Goal: Information Seeking & Learning: Learn about a topic

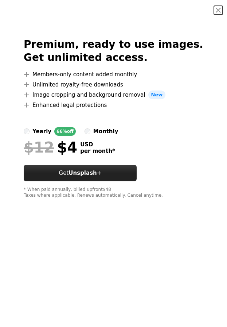
scroll to position [219, 0]
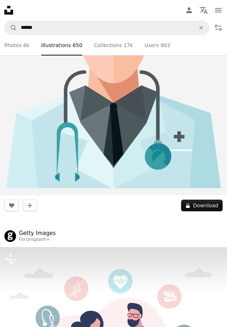
scroll to position [1315, 0]
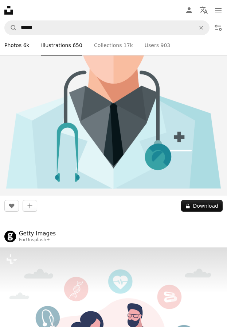
click at [16, 43] on link "A photo Photos 6k" at bounding box center [16, 45] width 25 height 20
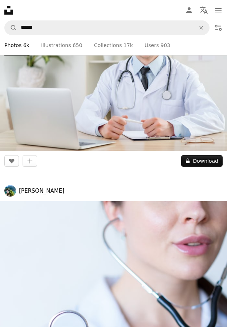
scroll to position [37, 0]
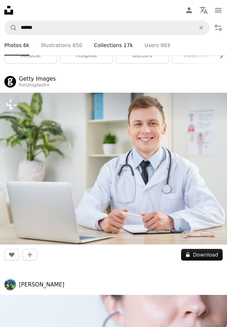
click at [102, 45] on link "A stack of folders Collections 17k" at bounding box center [113, 45] width 39 height 20
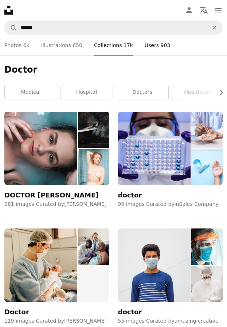
click at [145, 46] on link "People Users 903" at bounding box center [158, 45] width 26 height 20
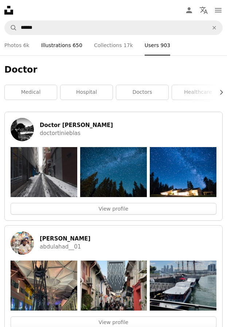
click at [66, 45] on link "Pen Tool Illustrations 650" at bounding box center [61, 45] width 41 height 20
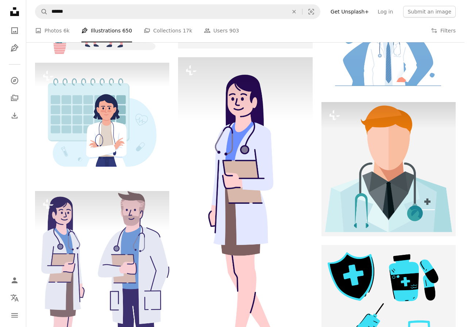
scroll to position [256, 0]
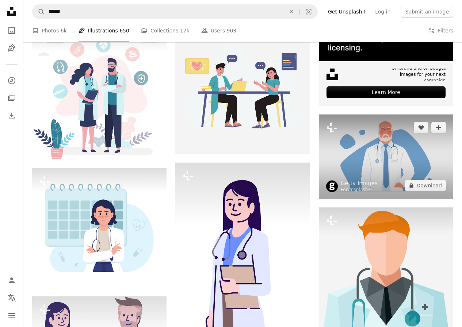
click at [227, 164] on img at bounding box center [386, 157] width 134 height 84
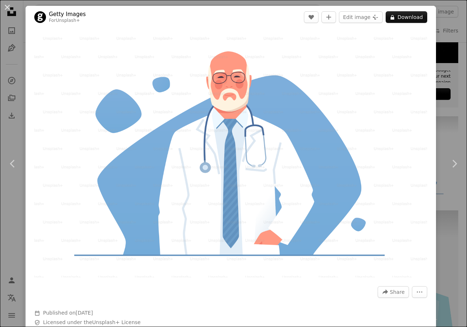
click at [227, 43] on div "An X shape Chevron left Chevron right Getty Images For Unsplash+ A heart A plus…" at bounding box center [233, 163] width 467 height 327
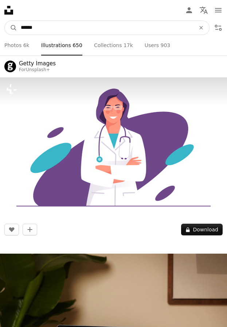
click at [50, 31] on input "******" at bounding box center [105, 28] width 176 height 14
type input "*"
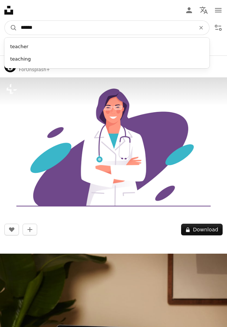
type input "*******"
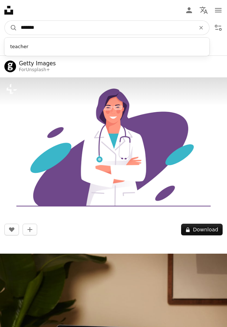
click button "A magnifying glass" at bounding box center [11, 28] width 12 height 14
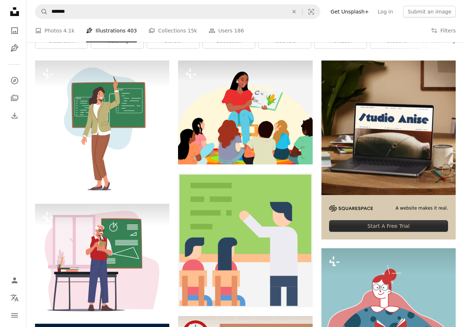
scroll to position [146, 0]
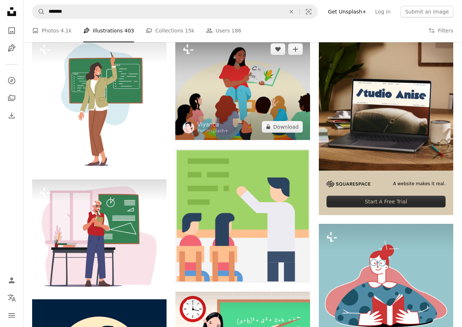
click at [227, 88] on img at bounding box center [242, 88] width 134 height 104
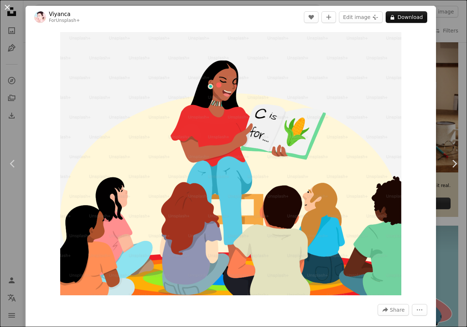
click at [7, 8] on button "An X shape" at bounding box center [7, 7] width 9 height 9
click at [7, 8] on icon "Unsplash logo Unsplash Home" at bounding box center [11, 11] width 15 height 15
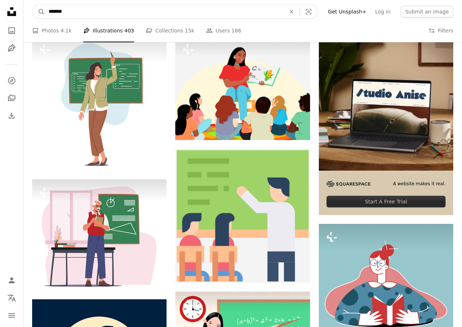
click at [69, 17] on input "*******" at bounding box center [164, 12] width 238 height 14
type input "*"
type input "*****"
click at [32, 5] on button "A magnifying glass" at bounding box center [38, 12] width 12 height 14
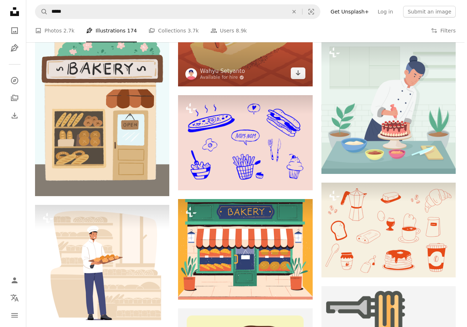
scroll to position [438, 0]
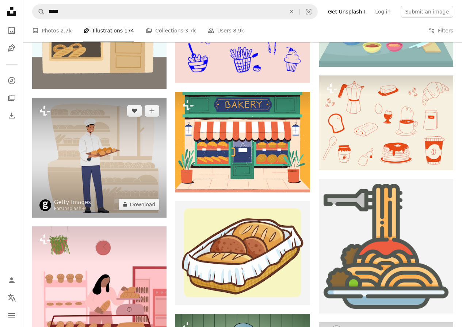
click at [65, 144] on img at bounding box center [99, 158] width 134 height 120
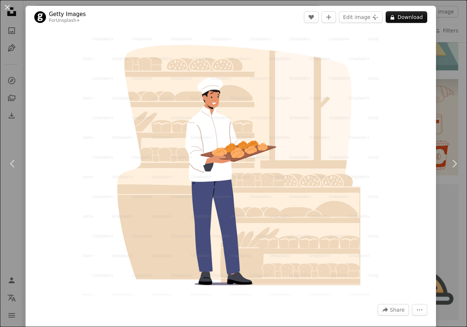
click at [227, 45] on div "An X shape Chevron left Chevron right Getty Images For Unsplash+ A heart A plus…" at bounding box center [233, 163] width 467 height 327
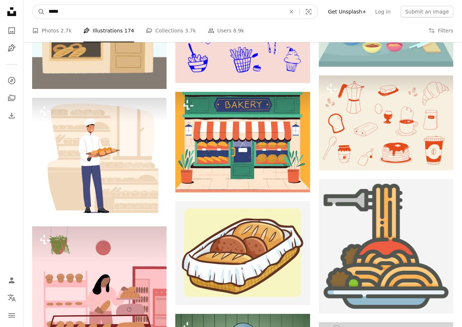
click at [123, 12] on input "*****" at bounding box center [164, 12] width 238 height 14
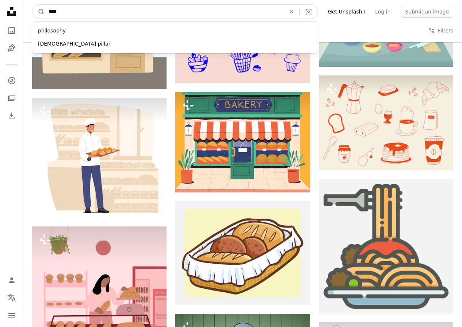
type input "*****"
click button "A magnifying glass" at bounding box center [38, 12] width 12 height 14
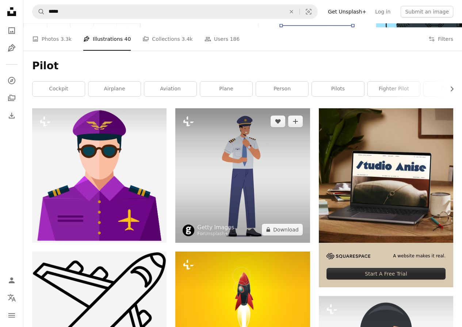
scroll to position [73, 0]
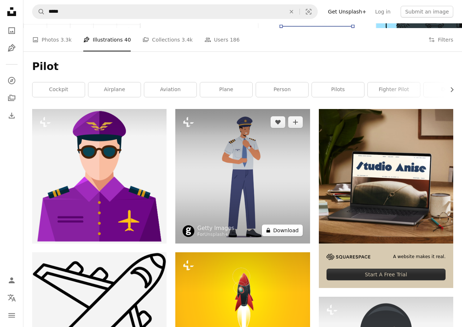
click at [227, 232] on button "A lock Download" at bounding box center [282, 231] width 41 height 12
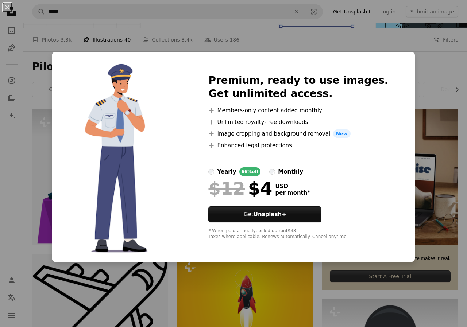
click at [227, 136] on div "An X shape Premium, ready to use images. Get unlimited access. A plus sign Memb…" at bounding box center [233, 163] width 467 height 327
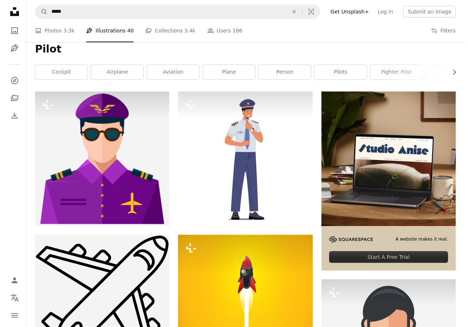
scroll to position [183, 0]
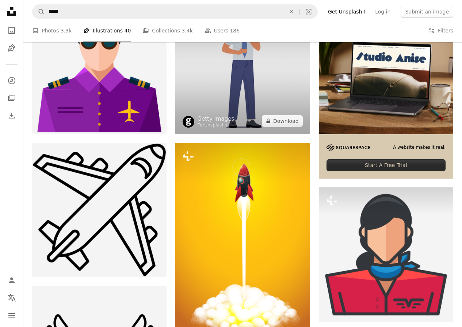
click at [227, 100] on img at bounding box center [242, 67] width 134 height 134
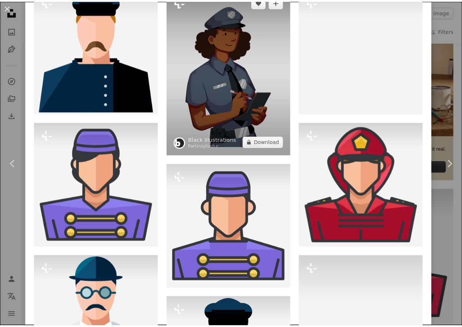
scroll to position [1059, 0]
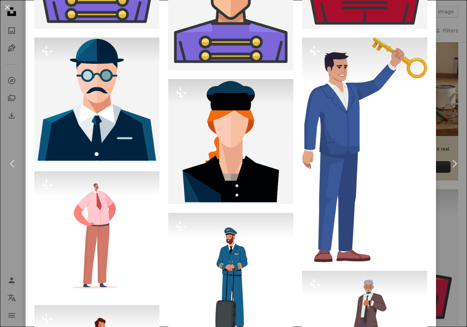
click at [227, 75] on div "An X shape Chevron left Chevron right Getty Images For Unsplash+ A heart A plus…" at bounding box center [233, 163] width 467 height 327
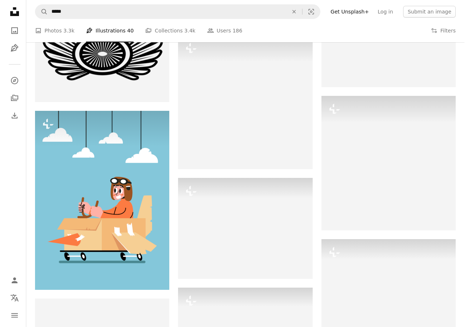
scroll to position [621, 0]
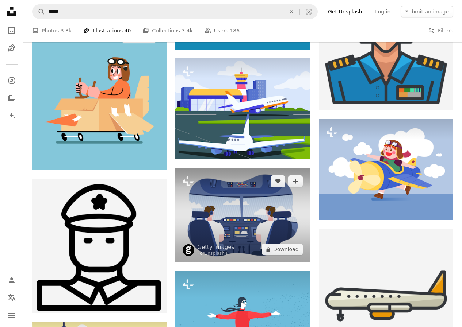
click at [227, 229] on img at bounding box center [242, 215] width 134 height 95
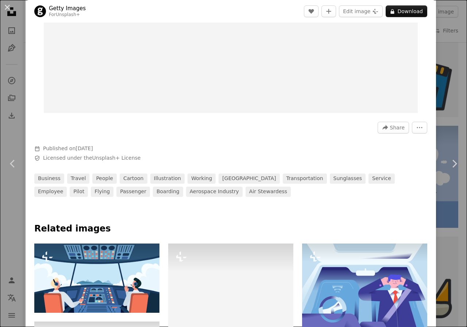
scroll to position [292, 0]
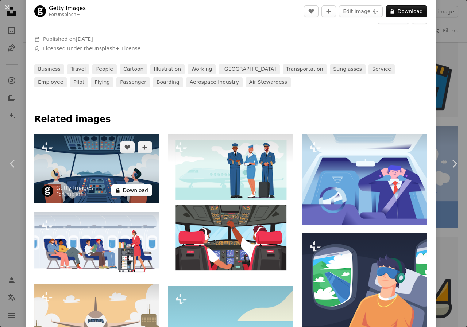
click at [142, 193] on button "A lock Download" at bounding box center [131, 191] width 41 height 12
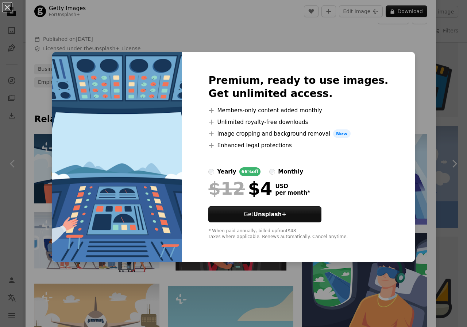
click at [227, 28] on div "An X shape Premium, ready to use images. Get unlimited access. A plus sign Memb…" at bounding box center [233, 163] width 467 height 327
click at [227, 28] on div at bounding box center [230, 30] width 393 height 12
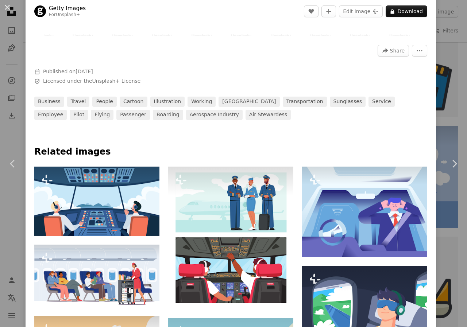
scroll to position [256, 0]
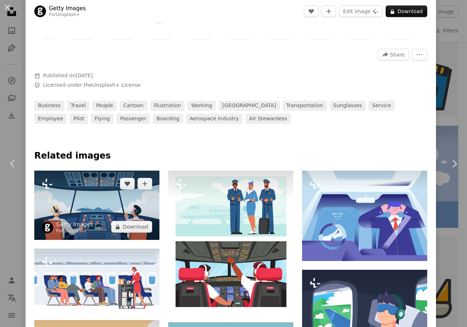
click at [101, 203] on img at bounding box center [96, 205] width 125 height 69
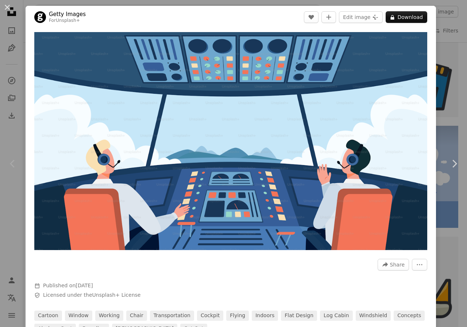
click at [227, 20] on div "An X shape Chevron left Chevron right Getty Images For Unsplash+ A heart A plus…" at bounding box center [233, 163] width 467 height 327
